Goal: Task Accomplishment & Management: Complete application form

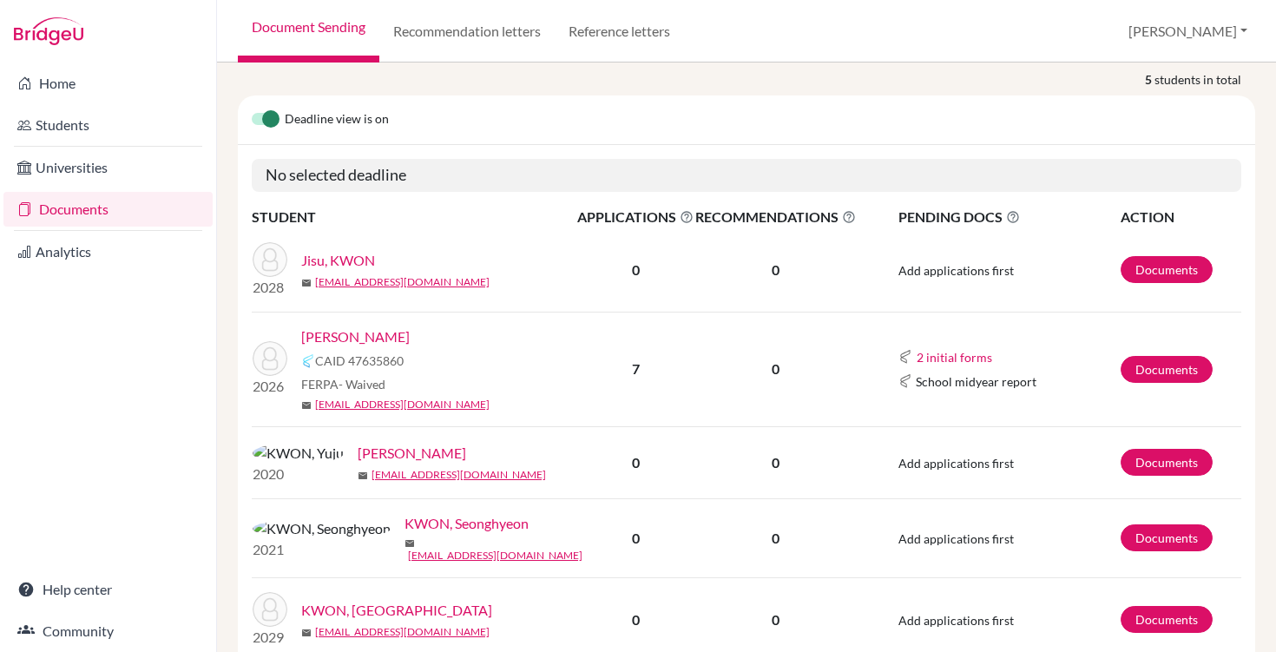
scroll to position [238, 0]
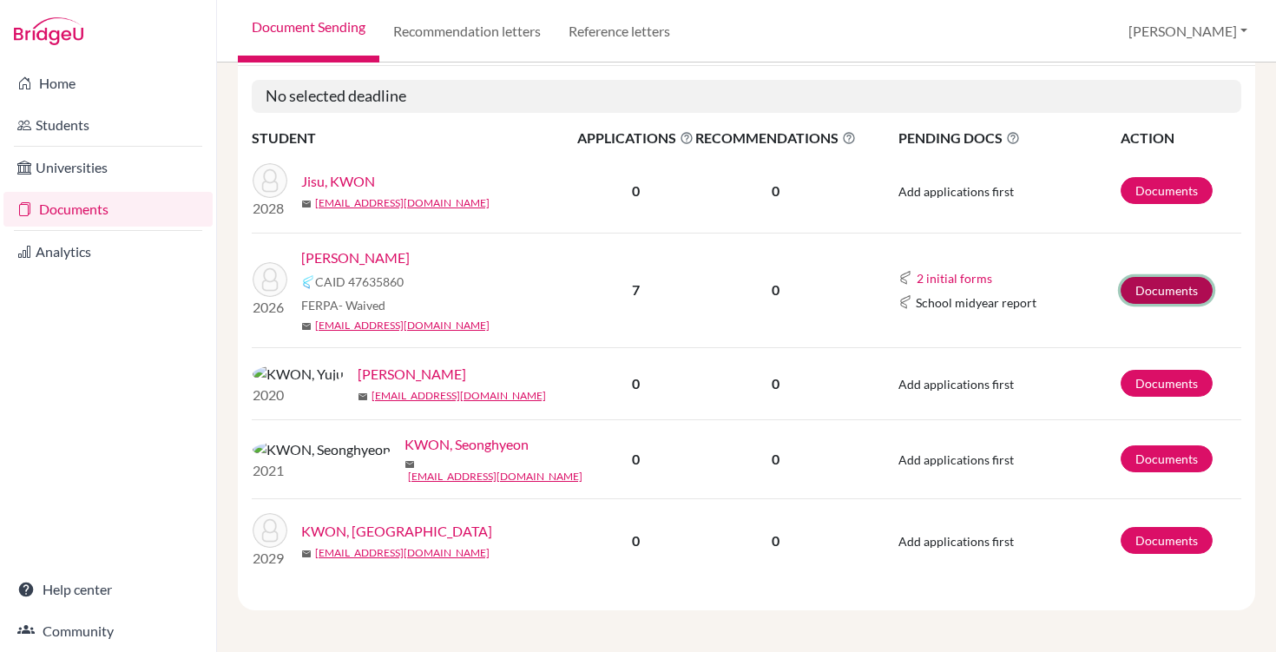
click at [1141, 277] on link "Documents" at bounding box center [1167, 290] width 92 height 27
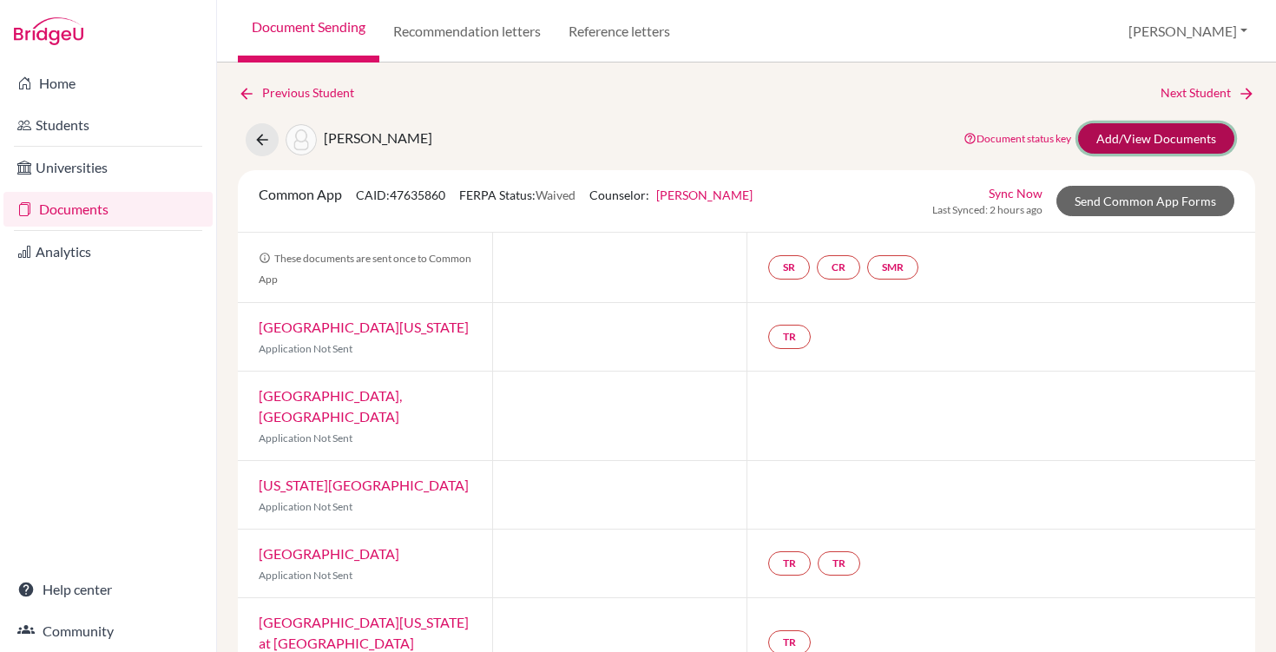
click at [1126, 136] on link "Add/View Documents" at bounding box center [1156, 138] width 156 height 30
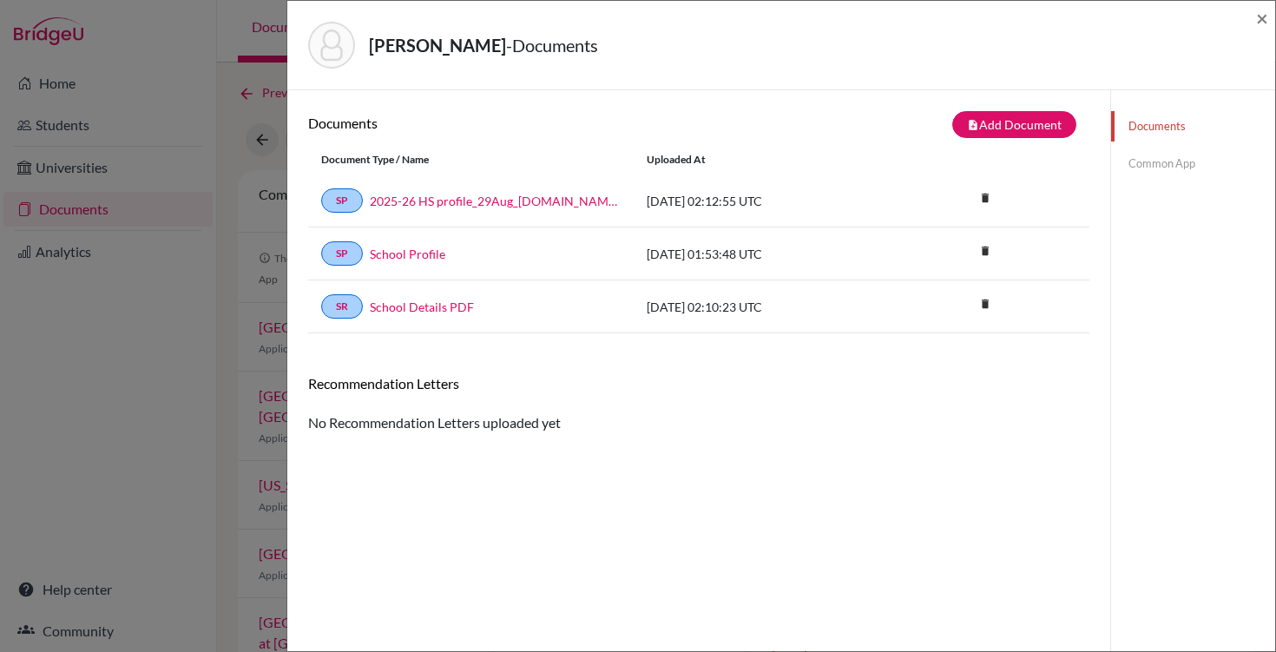
click at [1164, 165] on link "Common App" at bounding box center [1193, 163] width 164 height 30
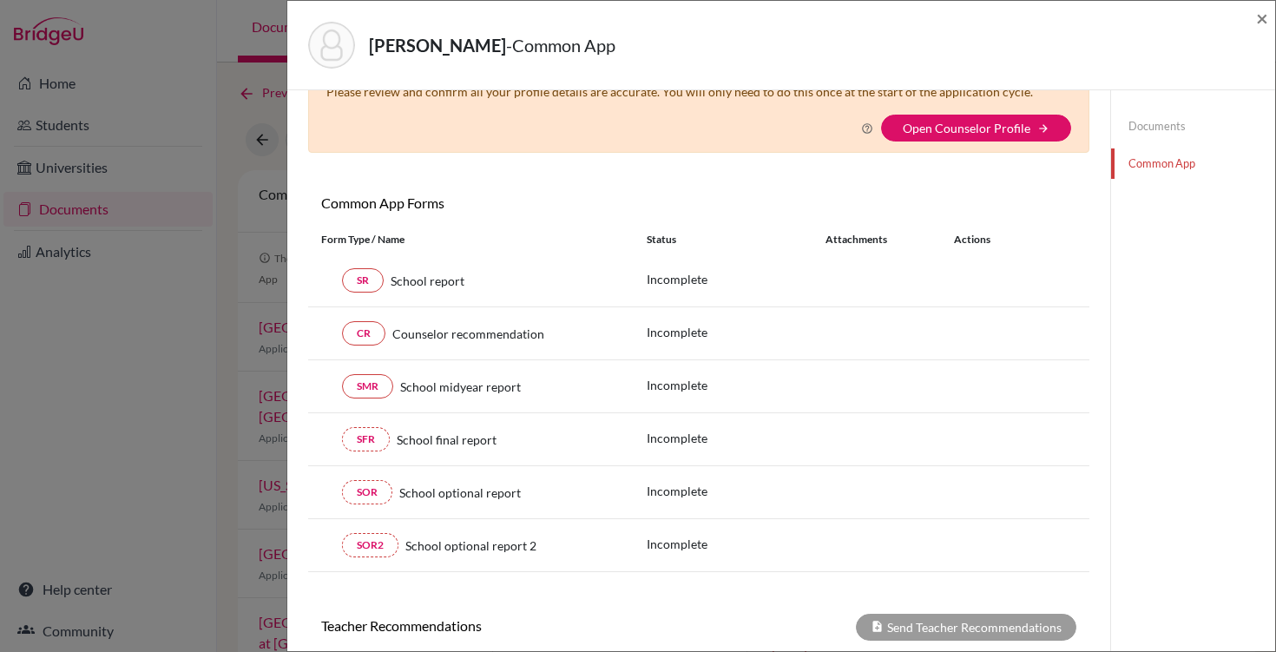
scroll to position [98, 0]
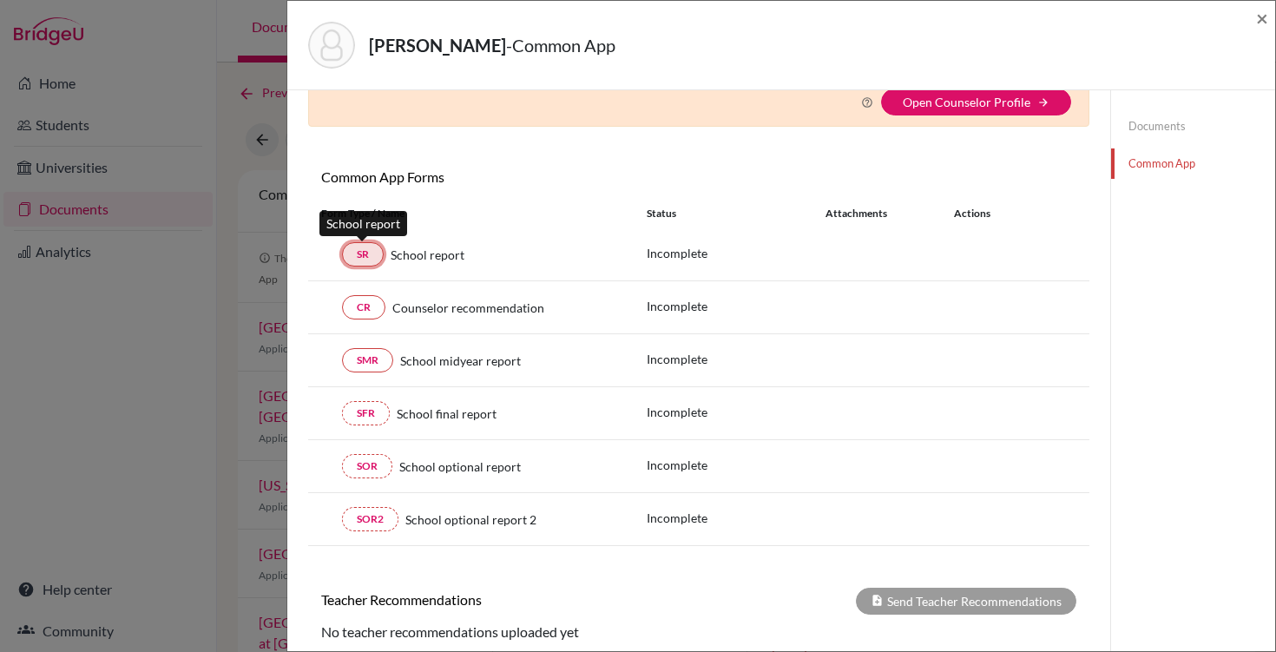
click at [365, 262] on link "SR" at bounding box center [363, 254] width 42 height 24
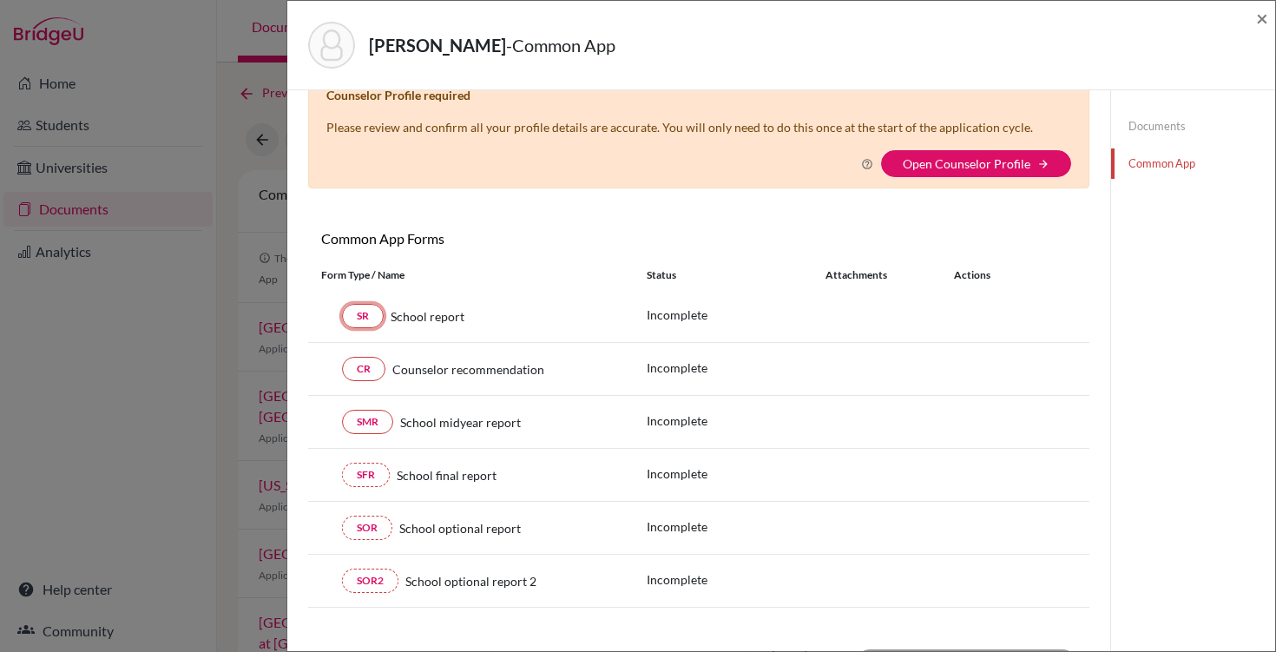
scroll to position [0, 0]
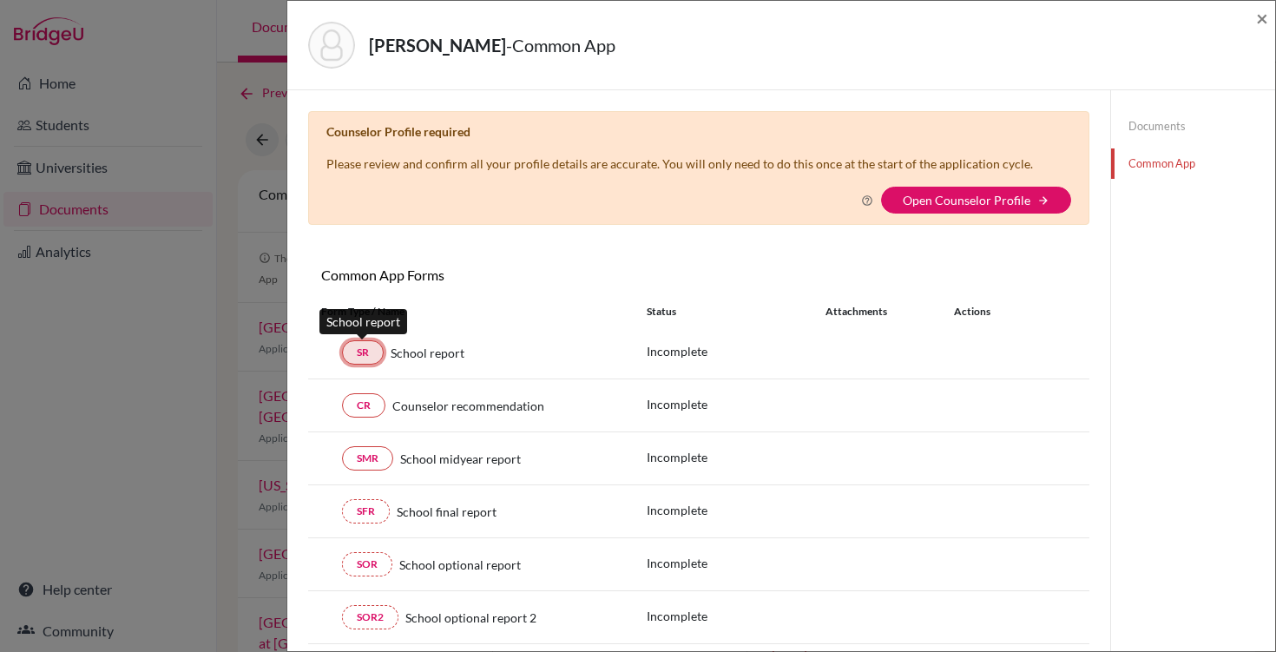
click at [360, 350] on link "SR" at bounding box center [363, 352] width 42 height 24
click at [974, 201] on link "Open Counselor Profile" at bounding box center [967, 200] width 128 height 15
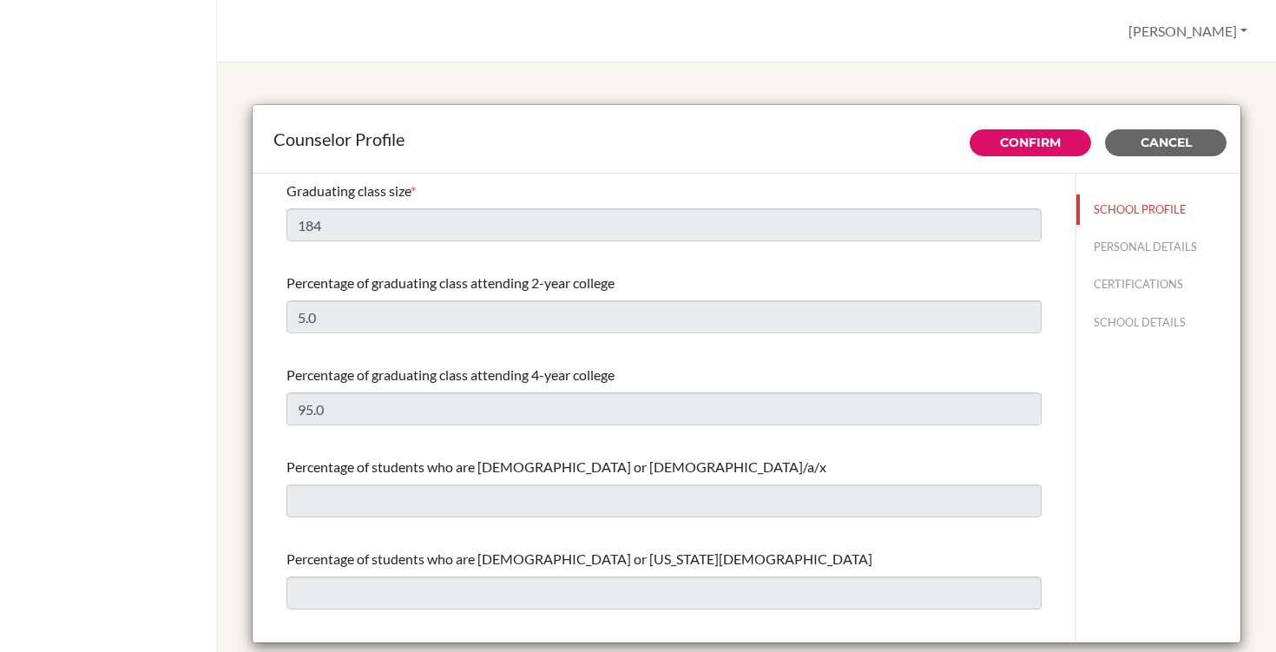
select select "0"
select select "350257"
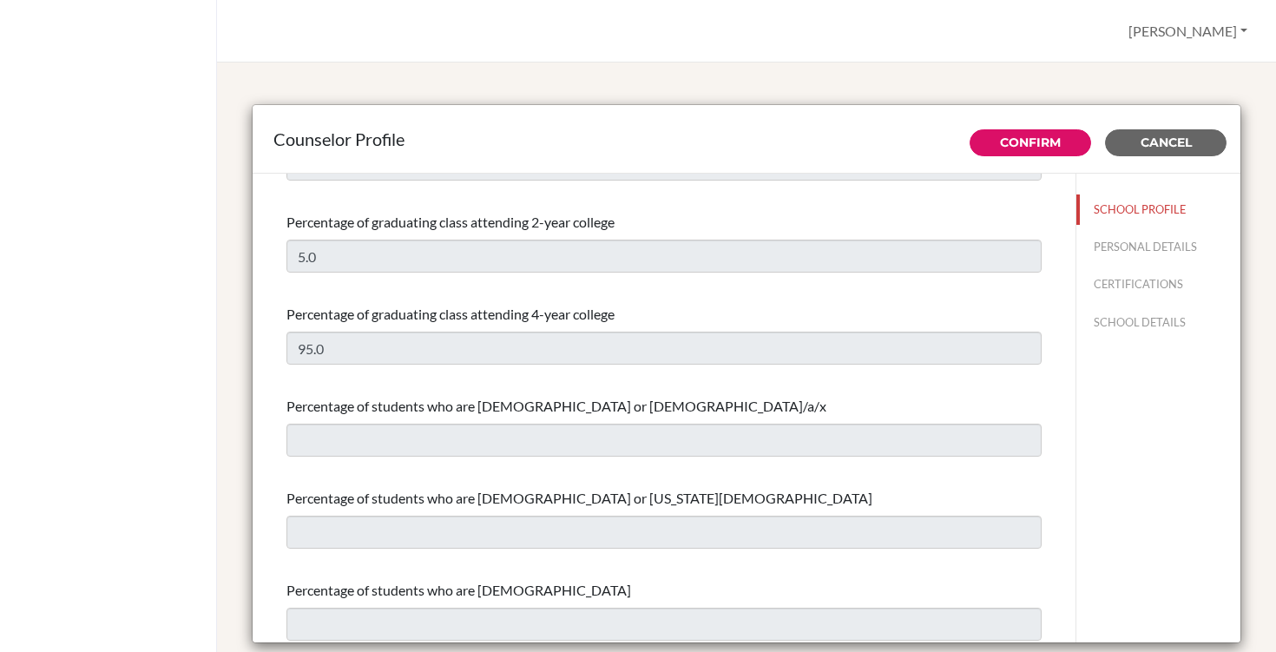
scroll to position [82, 0]
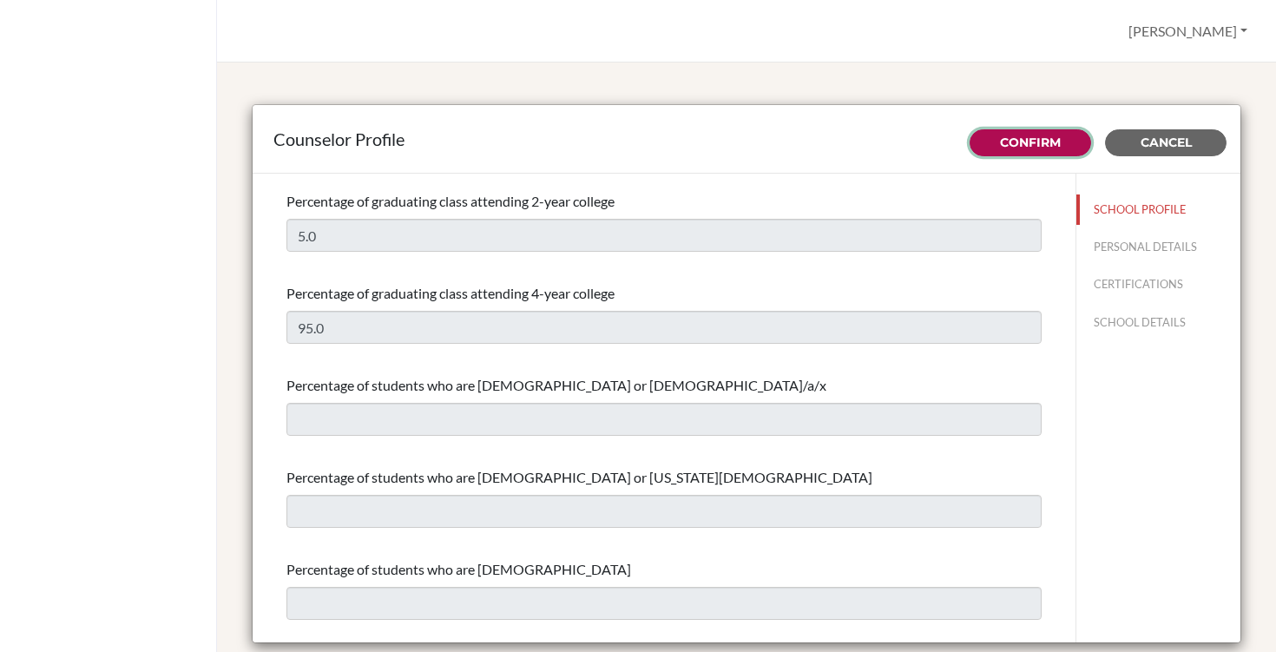
click at [1044, 152] on button "Confirm" at bounding box center [1031, 142] width 122 height 27
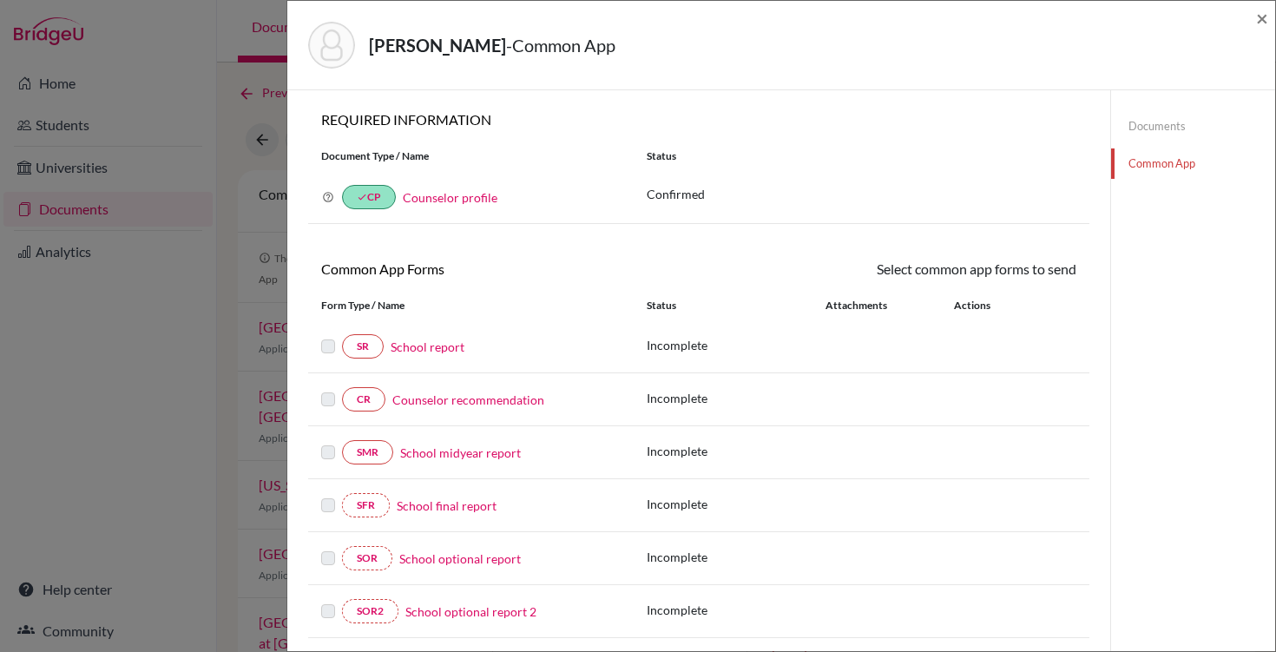
click at [445, 346] on link "School report" at bounding box center [428, 347] width 74 height 18
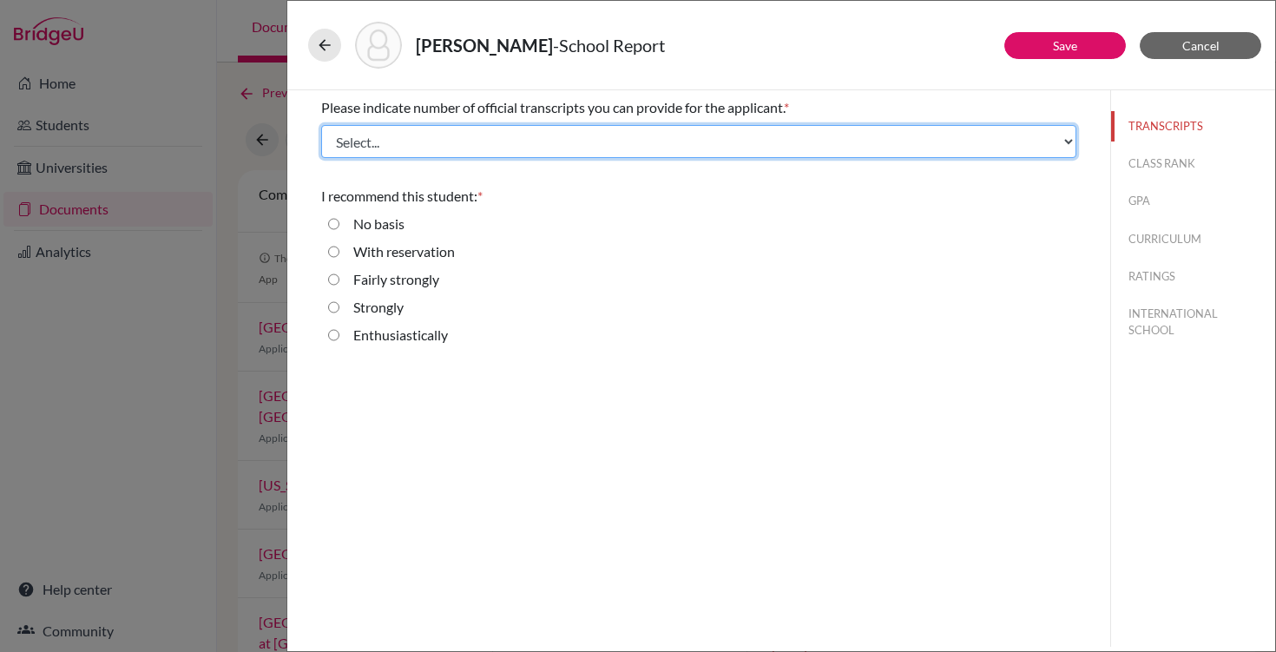
click at [600, 138] on select "Select... 1 2 3 4" at bounding box center [698, 141] width 755 height 33
select select "3"
click at [321, 125] on select "Select... 1 2 3 4" at bounding box center [698, 141] width 755 height 33
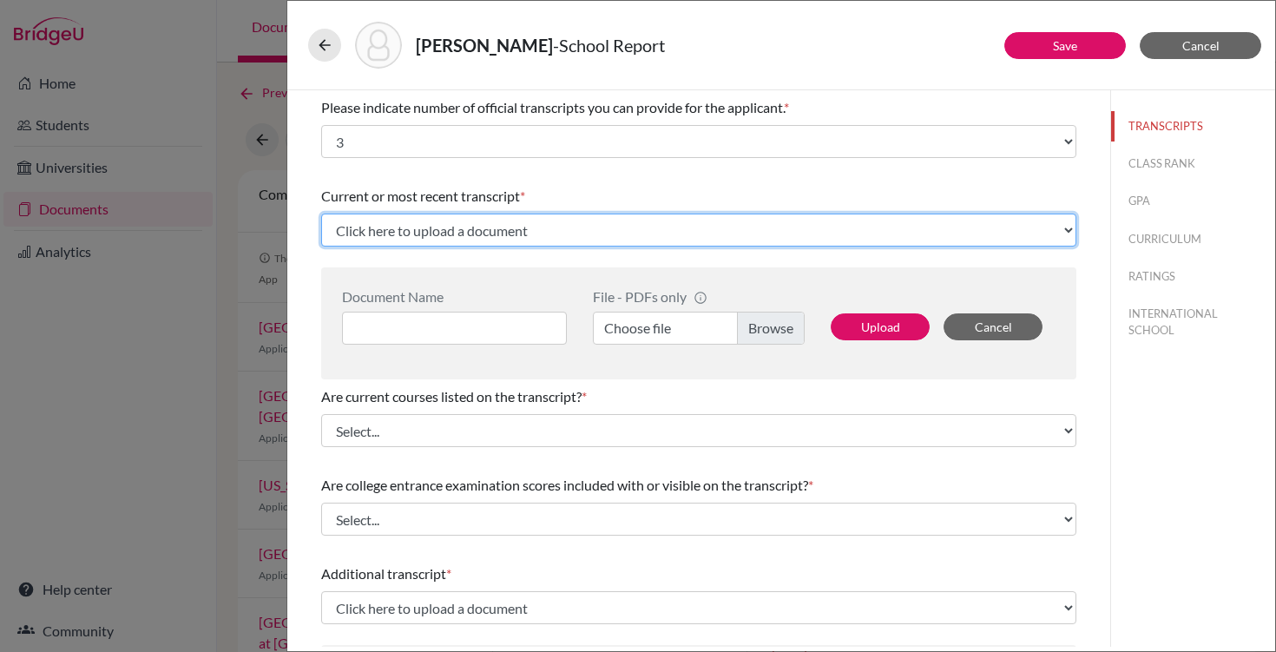
click at [569, 227] on select "Click here to upload a document Upload New File" at bounding box center [698, 230] width 755 height 33
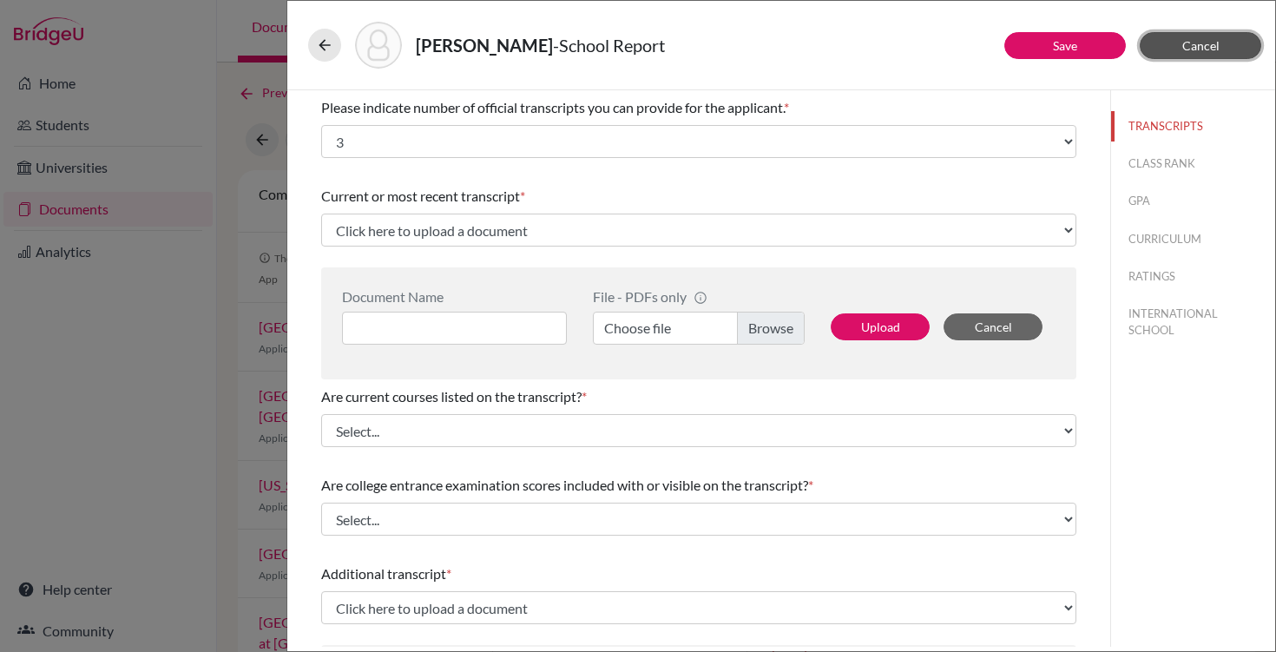
click at [1188, 52] on span "Cancel" at bounding box center [1200, 45] width 37 height 15
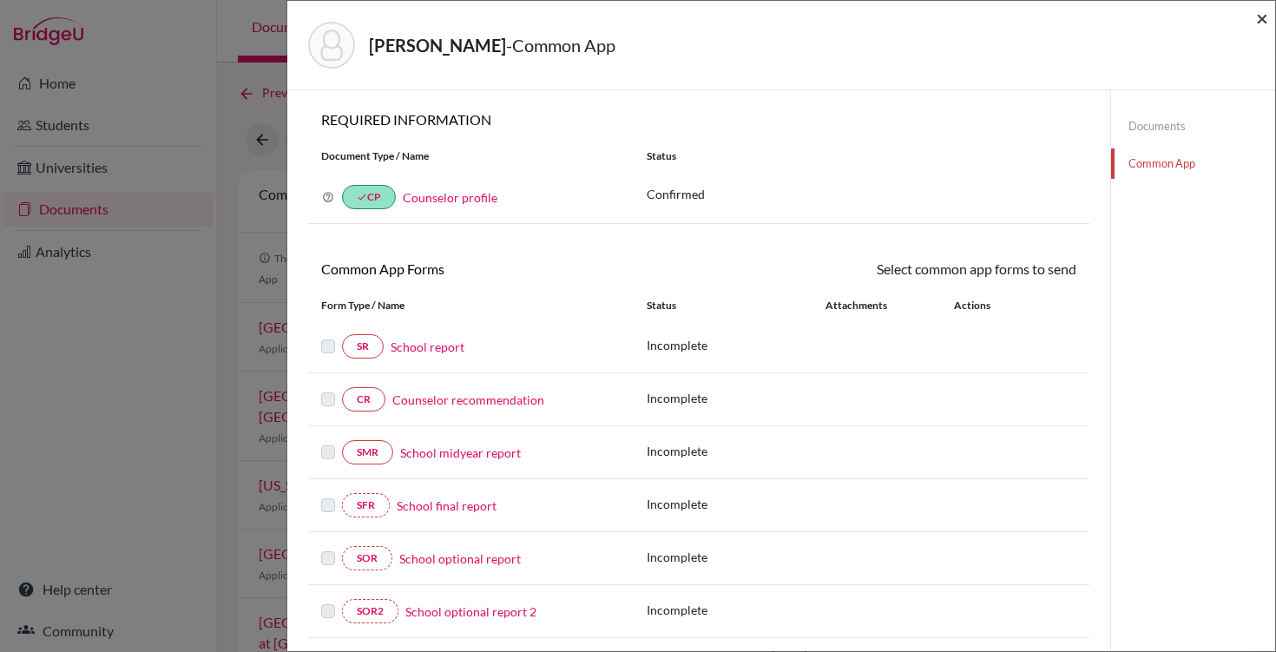
click at [1259, 22] on span "×" at bounding box center [1262, 17] width 12 height 25
